Goal: Task Accomplishment & Management: Manage account settings

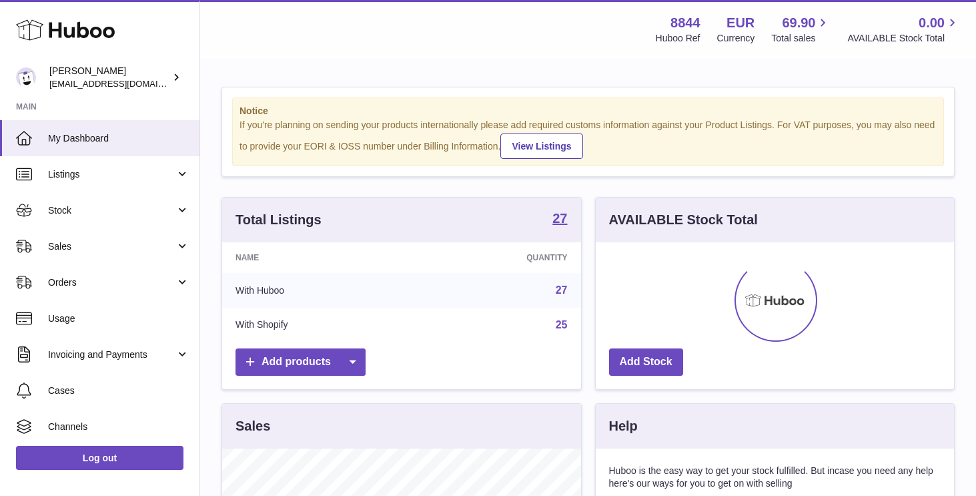
scroll to position [208, 358]
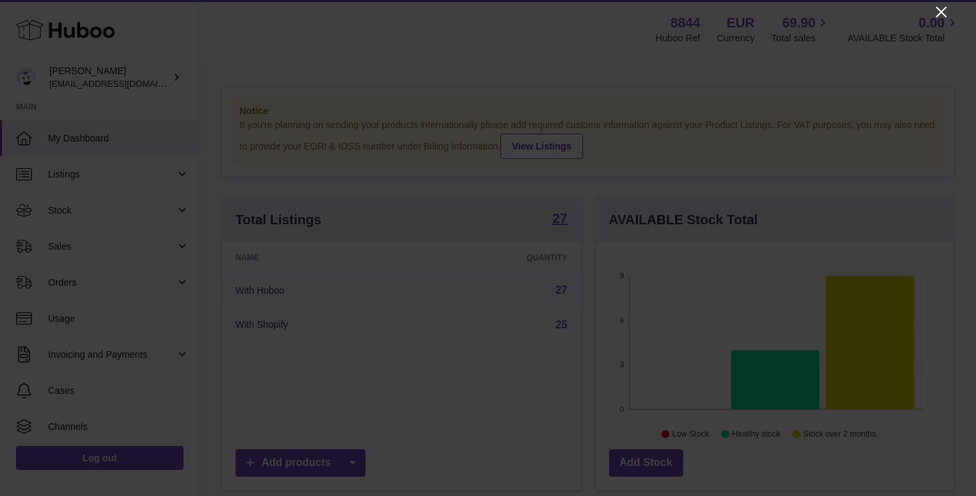
click at [939, 13] on icon "Close" at bounding box center [942, 12] width 16 height 16
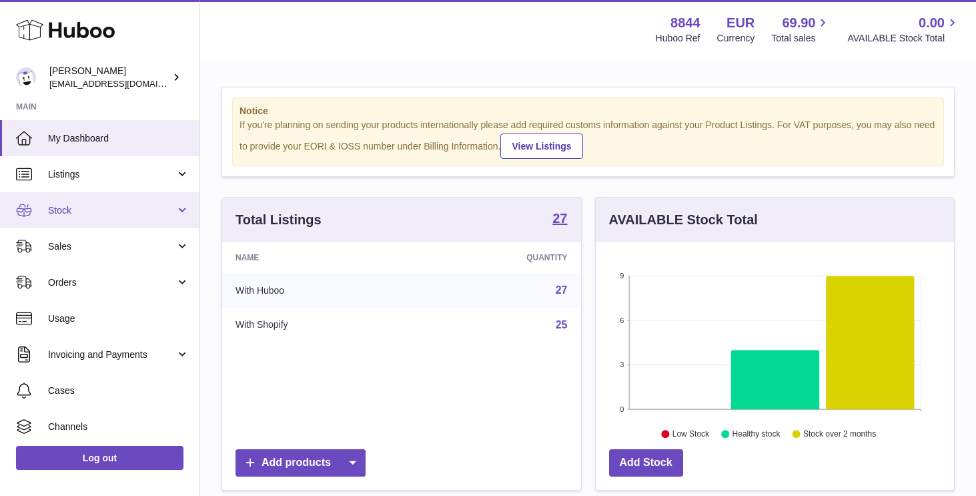
click at [91, 211] on span "Stock" at bounding box center [111, 210] width 127 height 13
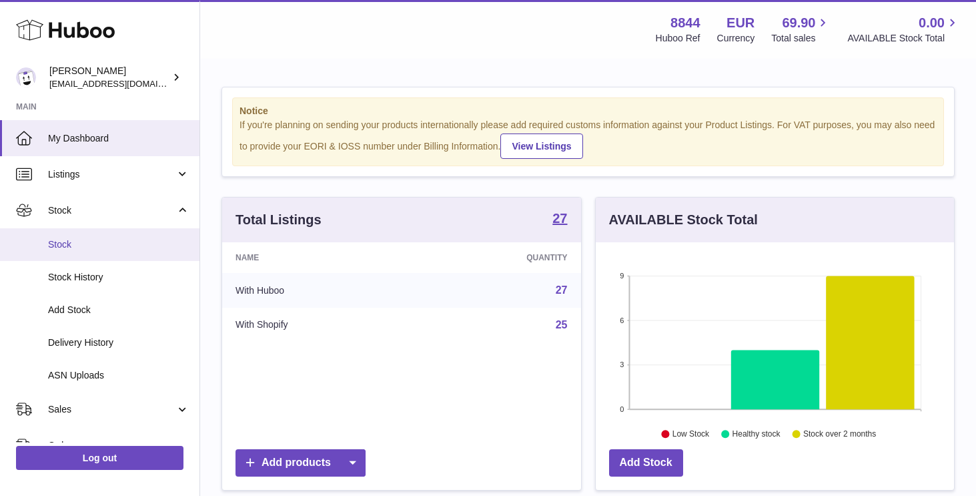
click at [125, 247] on span "Stock" at bounding box center [118, 244] width 141 height 13
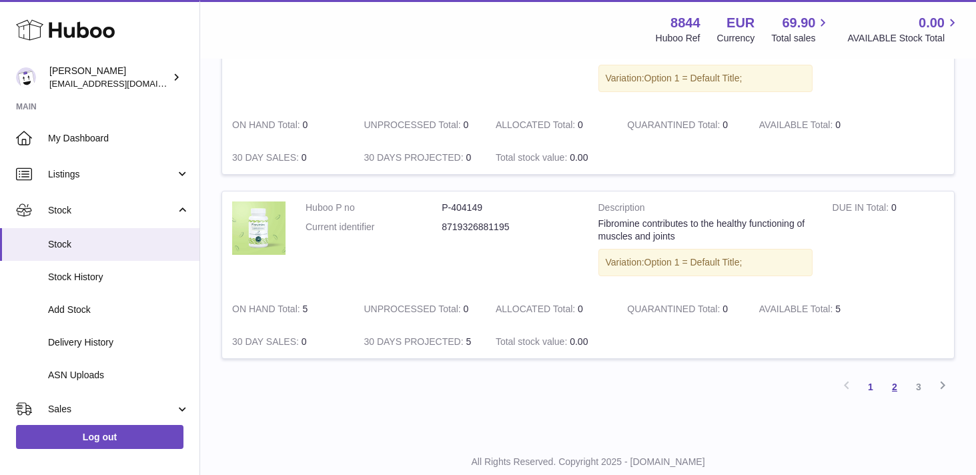
click at [898, 375] on link "2" at bounding box center [895, 387] width 24 height 24
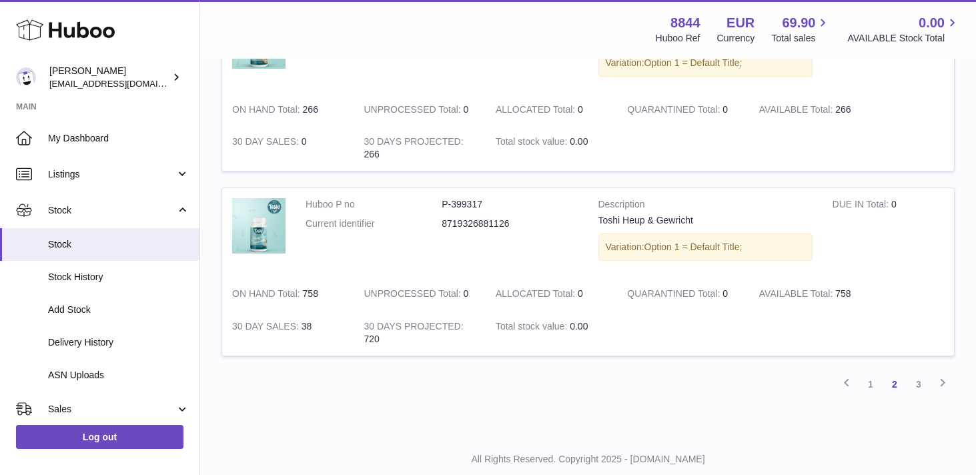
scroll to position [1698, 0]
click at [915, 373] on link "3" at bounding box center [919, 385] width 24 height 24
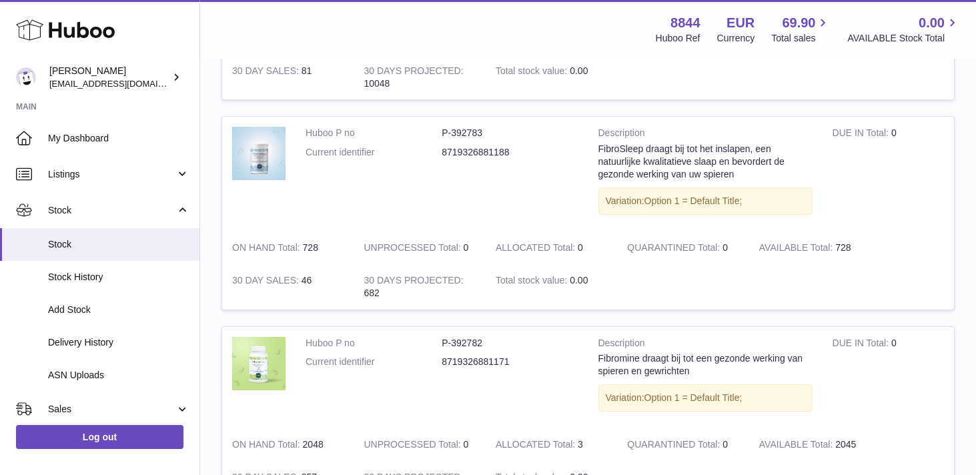
scroll to position [824, 0]
drag, startPoint x: 489, startPoint y: 325, endPoint x: 442, endPoint y: 324, distance: 46.7
click at [442, 336] on dd "P-392782" at bounding box center [510, 342] width 136 height 13
copy dd "P-392782"
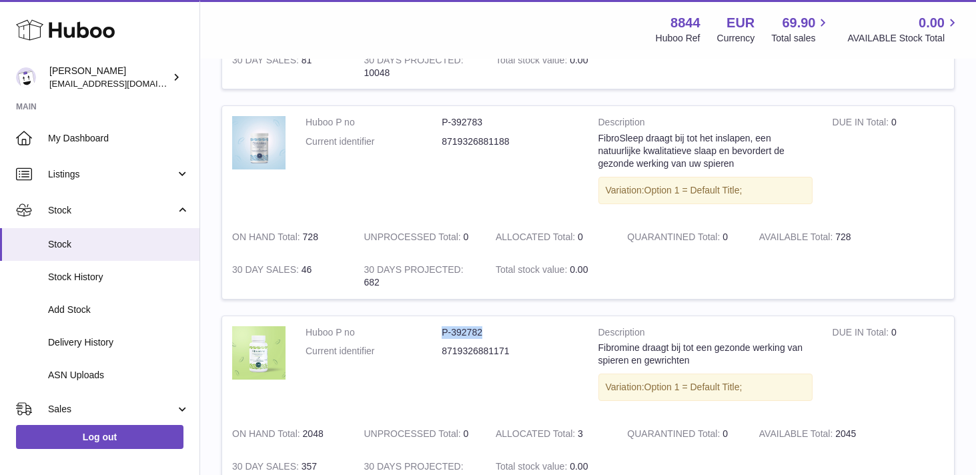
scroll to position [830, 0]
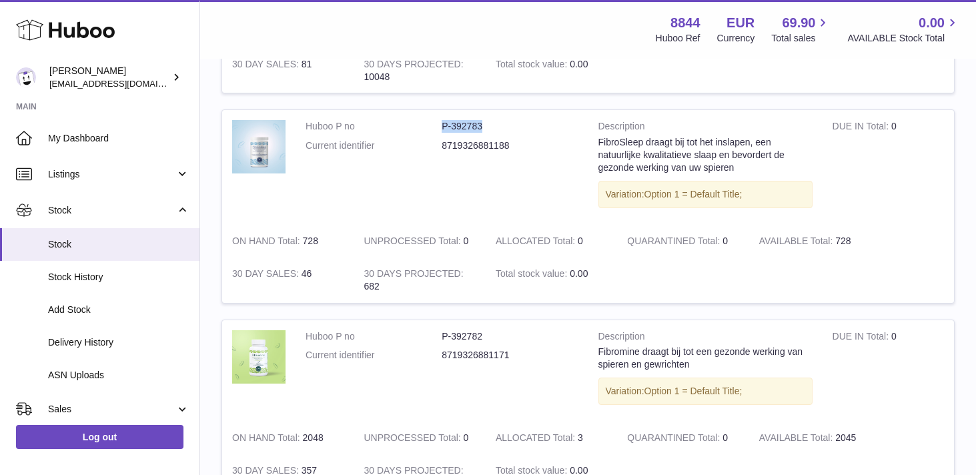
drag, startPoint x: 496, startPoint y: 111, endPoint x: 443, endPoint y: 113, distance: 53.4
click at [443, 120] on dd "P-392783" at bounding box center [510, 126] width 136 height 13
copy dd "P-392783"
